Goal: Information Seeking & Learning: Learn about a topic

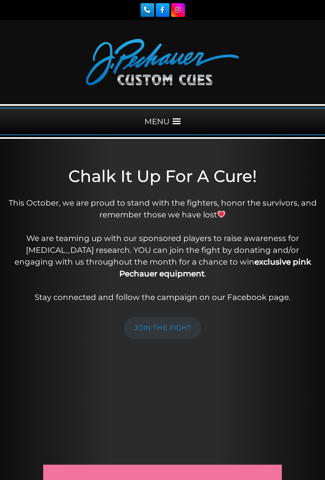
click at [184, 117] on div "MENU" at bounding box center [162, 122] width 325 height 28
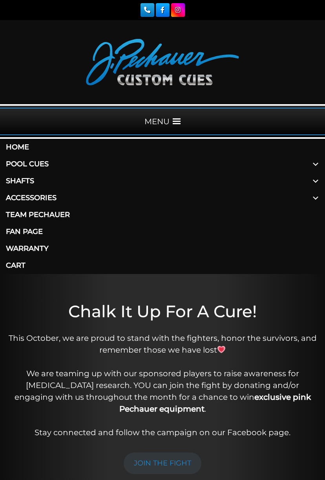
click at [62, 160] on link "Pool Cues" at bounding box center [162, 164] width 325 height 17
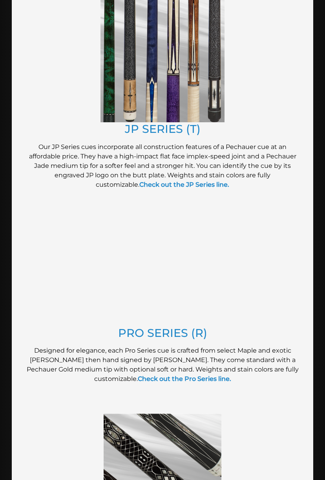
scroll to position [736, 0]
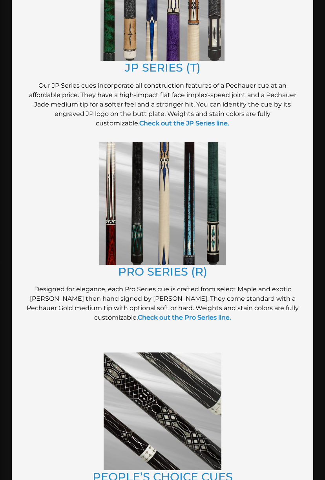
click at [195, 307] on p "Designed for elegance, each Pro Series cue is crafted from select Maple and exo…" at bounding box center [163, 304] width 278 height 38
click at [183, 231] on img at bounding box center [162, 203] width 127 height 123
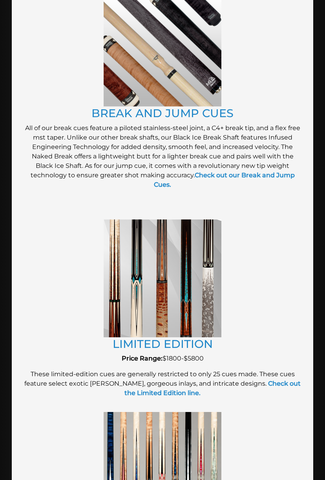
scroll to position [1309, 0]
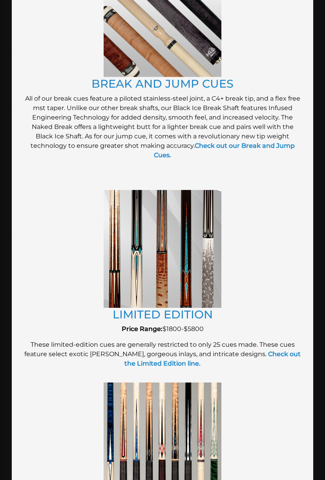
click at [189, 274] on img at bounding box center [163, 249] width 118 height 118
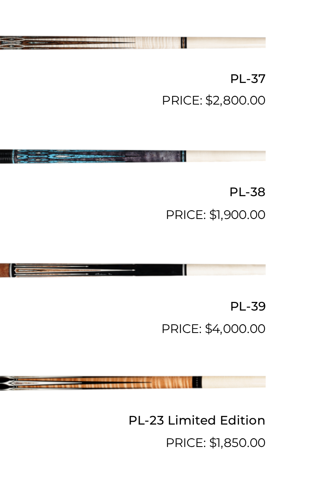
scroll to position [798, 0]
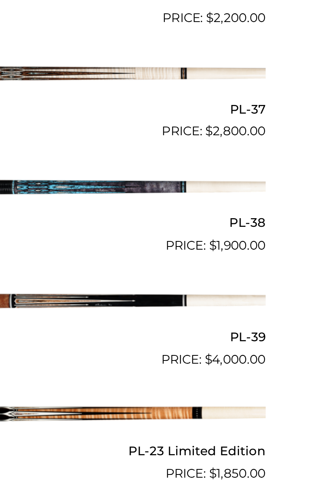
click at [123, 222] on img at bounding box center [162, 224] width 261 height 43
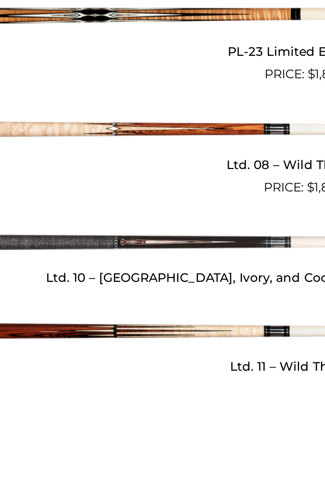
scroll to position [861, 0]
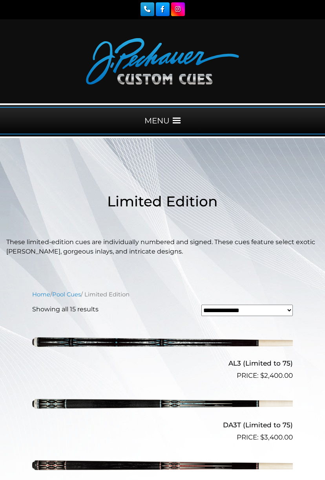
scroll to position [0, 0]
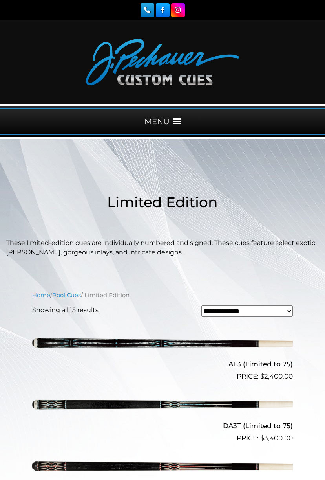
click at [269, 341] on img at bounding box center [162, 344] width 261 height 43
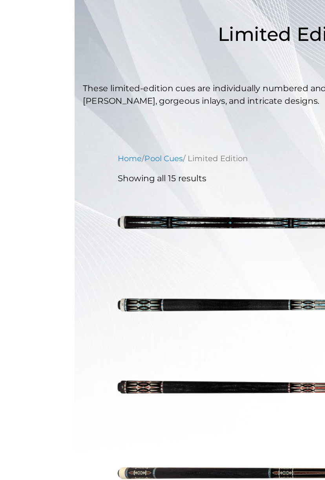
scroll to position [165, 0]
